Goal: Transaction & Acquisition: Purchase product/service

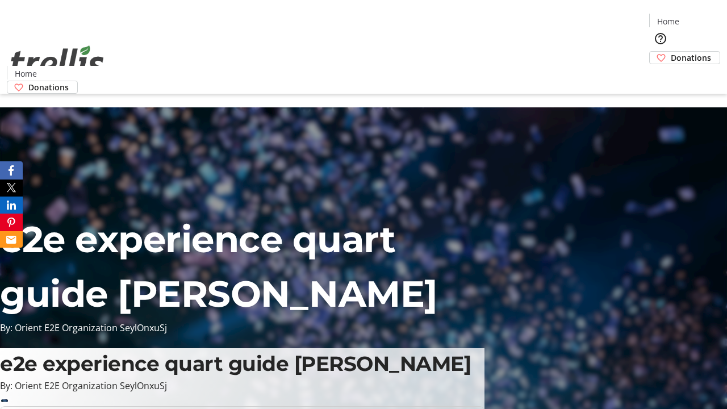
click at [671, 52] on span "Donations" at bounding box center [691, 58] width 40 height 12
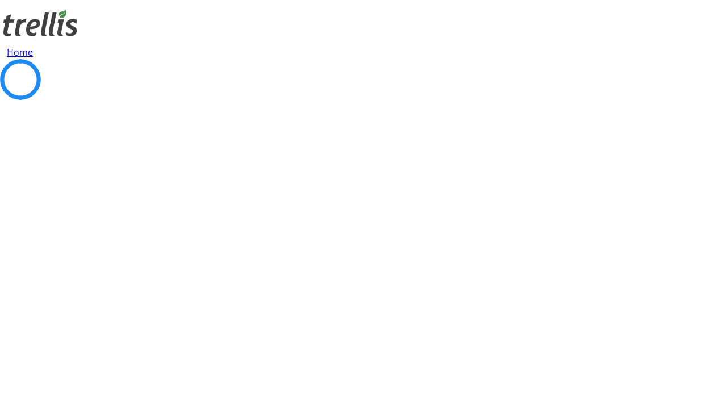
select select "CA"
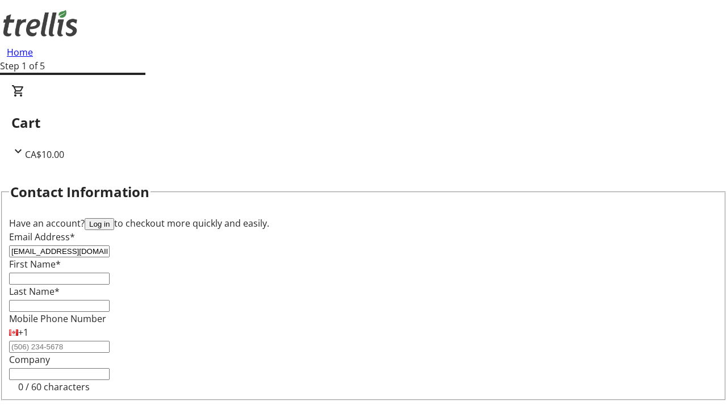
type input "[EMAIL_ADDRESS][DOMAIN_NAME]"
type input "Haleigh"
type input "[PERSON_NAME]"
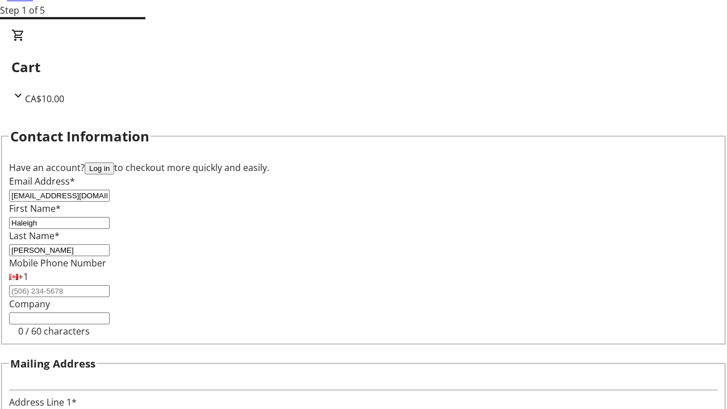
type input "[STREET_ADDRESS][PERSON_NAME]"
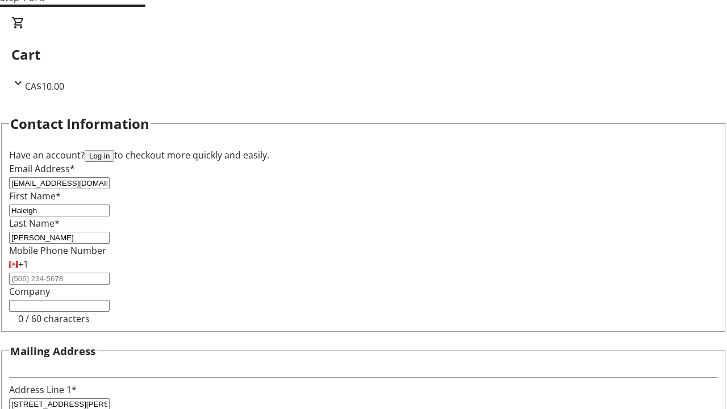
type input "Kelowna"
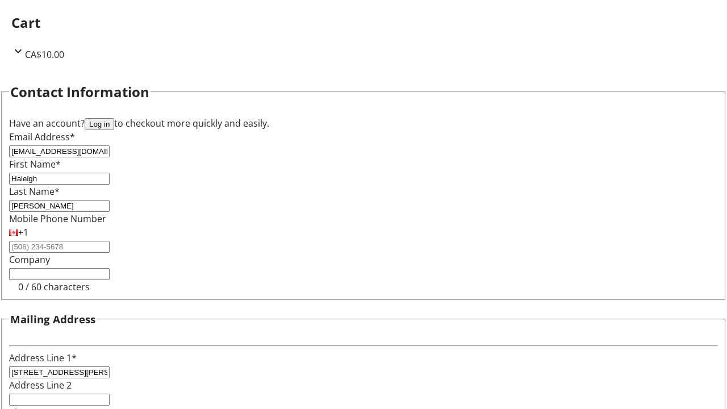
select select "BC"
type input "Kelowna"
type input "V1Y 0C2"
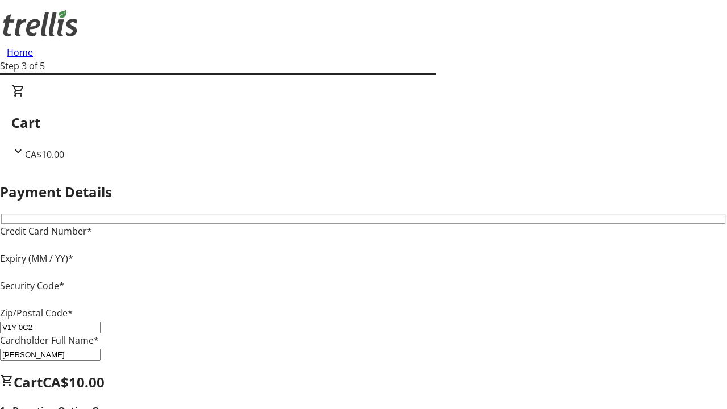
type input "V1Y 0C2"
